Goal: Navigation & Orientation: Understand site structure

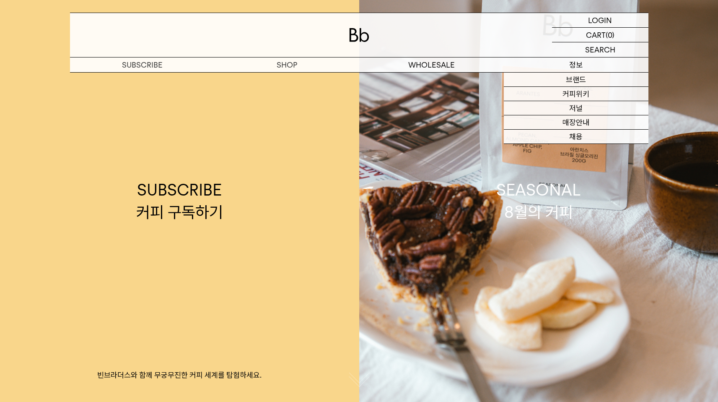
click at [574, 62] on p "정보" at bounding box center [576, 64] width 145 height 15
click at [577, 76] on link "브랜드" at bounding box center [576, 80] width 145 height 14
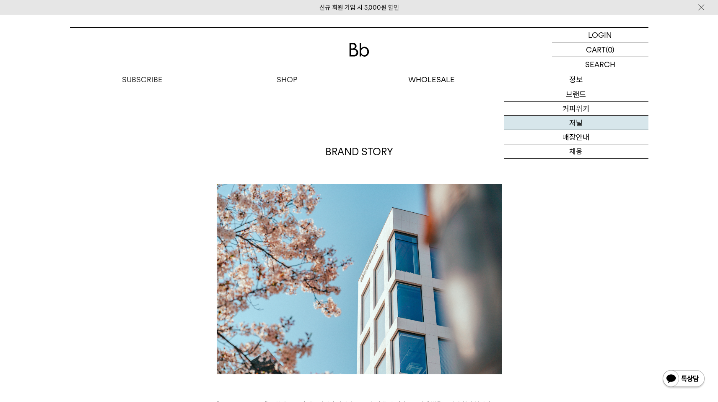
click at [584, 117] on link "저널" at bounding box center [576, 123] width 145 height 14
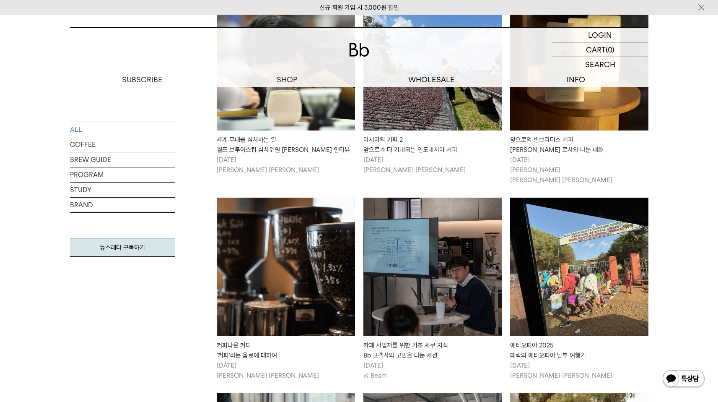
scroll to position [486, 0]
